Goal: Communication & Community: Share content

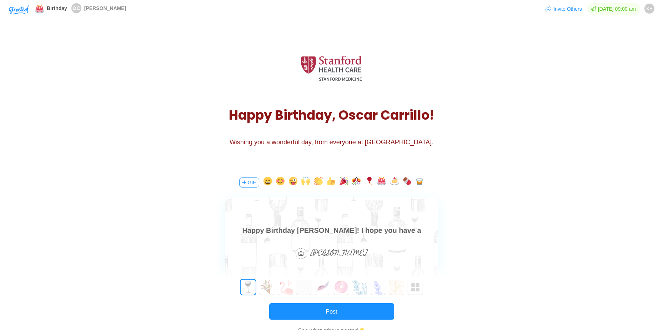
scroll to position [11, 0]
drag, startPoint x: 411, startPoint y: 232, endPoint x: 168, endPoint y: 229, distance: 242.3
click at [224, 229] on html "Happy Birthday [PERSON_NAME]! I hope you have a wonderful day and can take some…" at bounding box center [330, 230] width 213 height 34
click at [306, 229] on body "Happy Birthday [PERSON_NAME]! I hope you have a wonderful day and can take some…" at bounding box center [330, 230] width 213 height 34
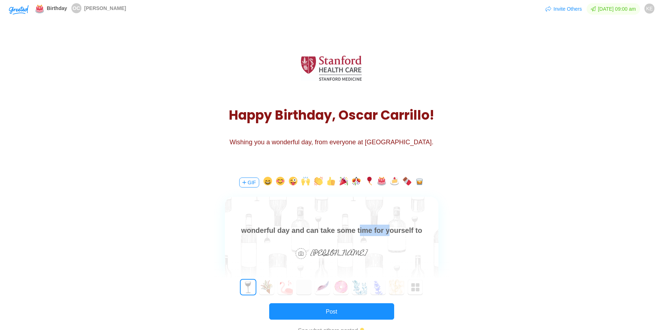
click at [306, 229] on body "Happy Birthday [PERSON_NAME]! I hope you have a wonderful day and can take some…" at bounding box center [330, 230] width 213 height 34
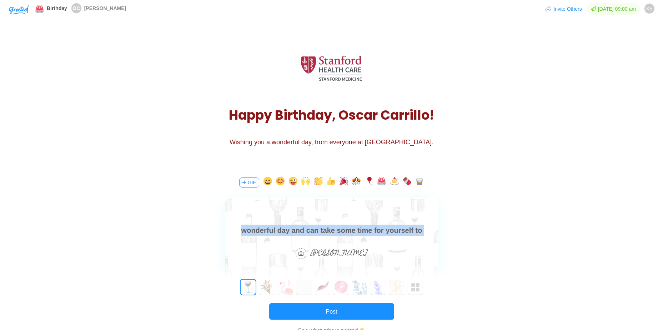
click at [306, 229] on body "Happy Birthday [PERSON_NAME]! I hope you have a wonderful day and can take some…" at bounding box center [330, 230] width 213 height 34
click at [294, 225] on body "Happy Birthday [PERSON_NAME]! I hope you have a wonderful day and can take some…" at bounding box center [330, 230] width 213 height 34
click at [262, 228] on body "Happy Birthday [PERSON_NAME]! I hope you have a wonderful day and can take some…" at bounding box center [330, 230] width 213 height 34
drag, startPoint x: 262, startPoint y: 228, endPoint x: 204, endPoint y: 227, distance: 57.5
click at [224, 227] on html "Happy Birthday [PERSON_NAME]! I hope you have a wonderful day and can take some…" at bounding box center [330, 230] width 213 height 34
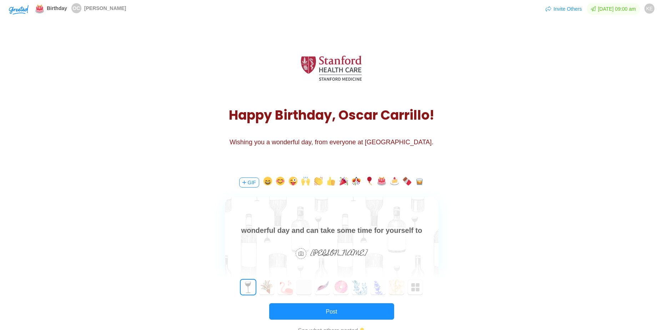
click at [272, 225] on body "Happy Birthday [PERSON_NAME]! I hope you have a wonderful day and can take some…" at bounding box center [330, 230] width 213 height 34
click at [296, 231] on body "Happy Birthday [PERSON_NAME]! I hope you have a wonderful day and can take some…" at bounding box center [330, 230] width 213 height 34
drag, startPoint x: 427, startPoint y: 230, endPoint x: 254, endPoint y: 228, distance: 172.3
click at [254, 228] on body "Happy Birthday [PERSON_NAME]! I hope you have a wonderful day and can take some…" at bounding box center [330, 230] width 213 height 34
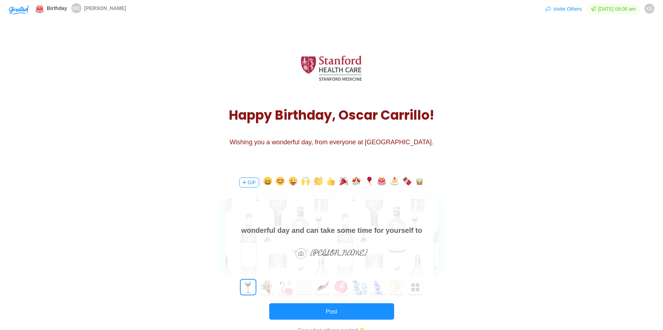
drag, startPoint x: 245, startPoint y: 227, endPoint x: 228, endPoint y: 231, distance: 17.7
click at [226, 229] on body "Happy Birthday [PERSON_NAME]! I hope you have a wonderful day and can take some…" at bounding box center [330, 230] width 213 height 34
click at [286, 231] on body "Happy Birthday [PERSON_NAME]! I hope you have a wonderful day and can take some…" at bounding box center [330, 230] width 213 height 34
drag, startPoint x: 280, startPoint y: 231, endPoint x: 248, endPoint y: 232, distance: 32.1
click at [248, 232] on body "Happy Birthday [PERSON_NAME]! I hope you have a wonderful day and can take some…" at bounding box center [330, 230] width 213 height 34
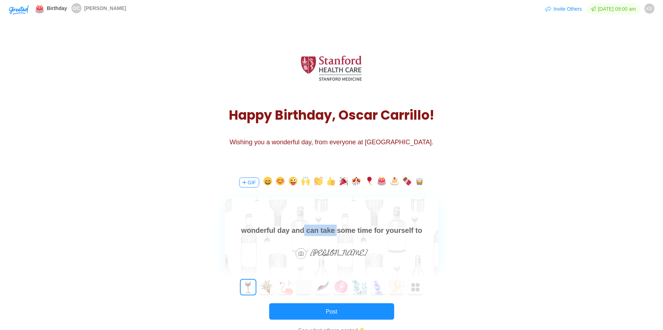
click at [248, 232] on body "Happy Birthday [PERSON_NAME]! I hope you have a wonderful day and can take some…" at bounding box center [330, 230] width 213 height 34
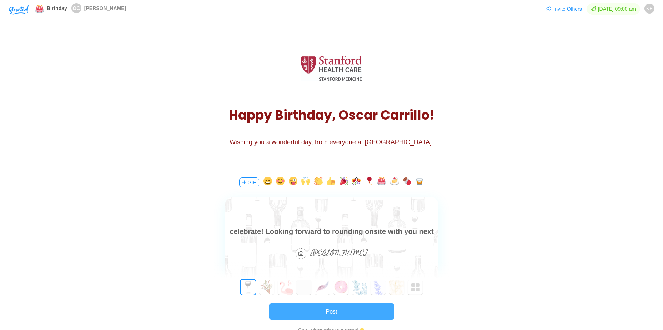
click at [300, 309] on button "Post" at bounding box center [331, 311] width 125 height 16
